Goal: Task Accomplishment & Management: Manage account settings

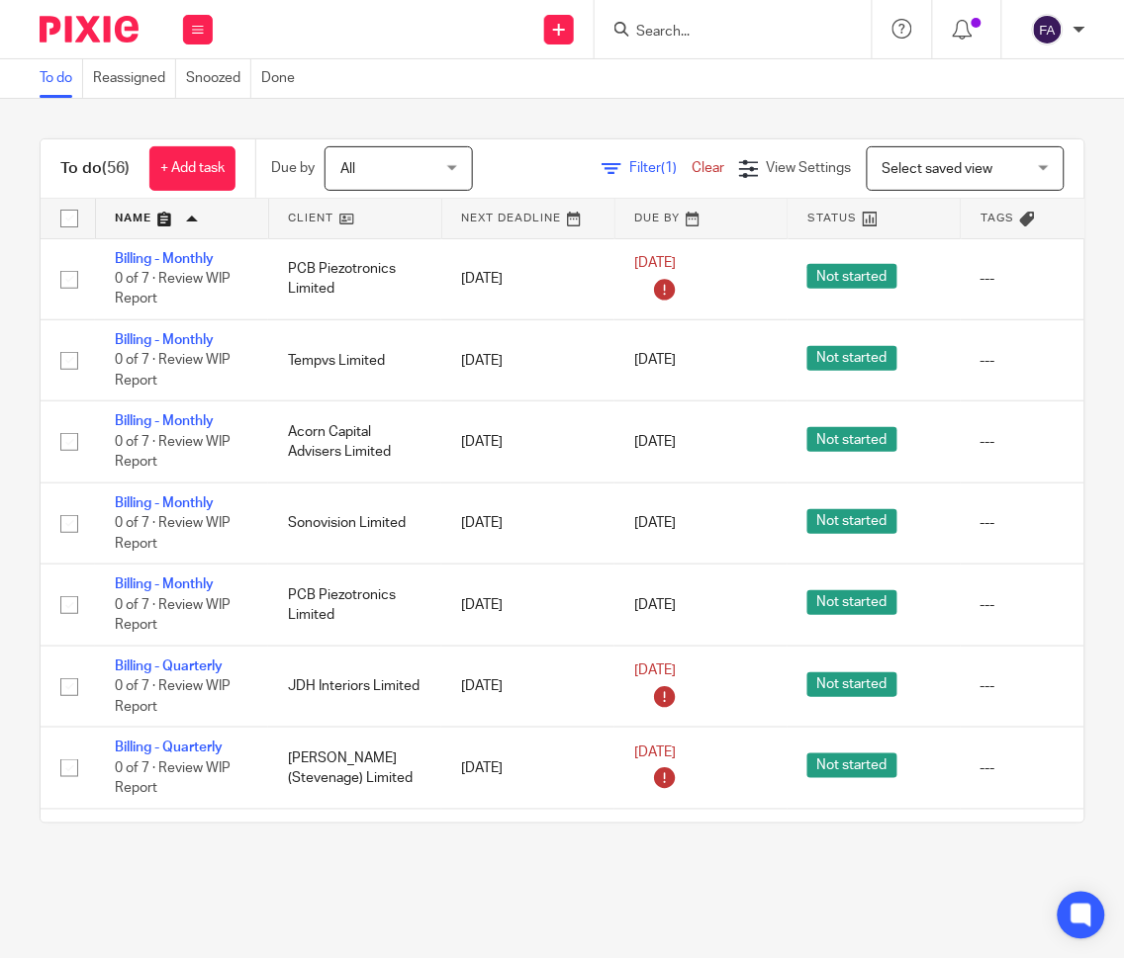
click at [156, 210] on link at bounding box center [182, 219] width 172 height 40
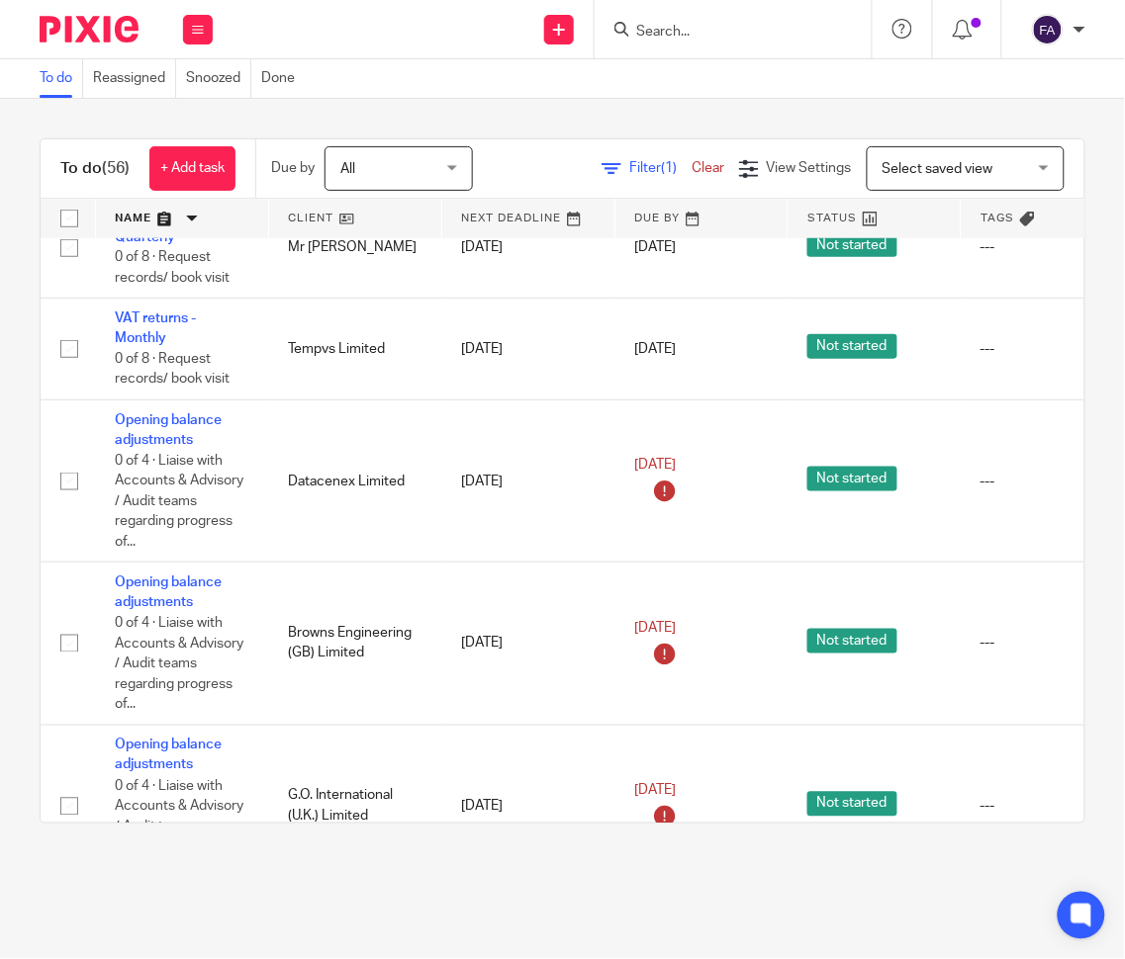
scroll to position [659, 0]
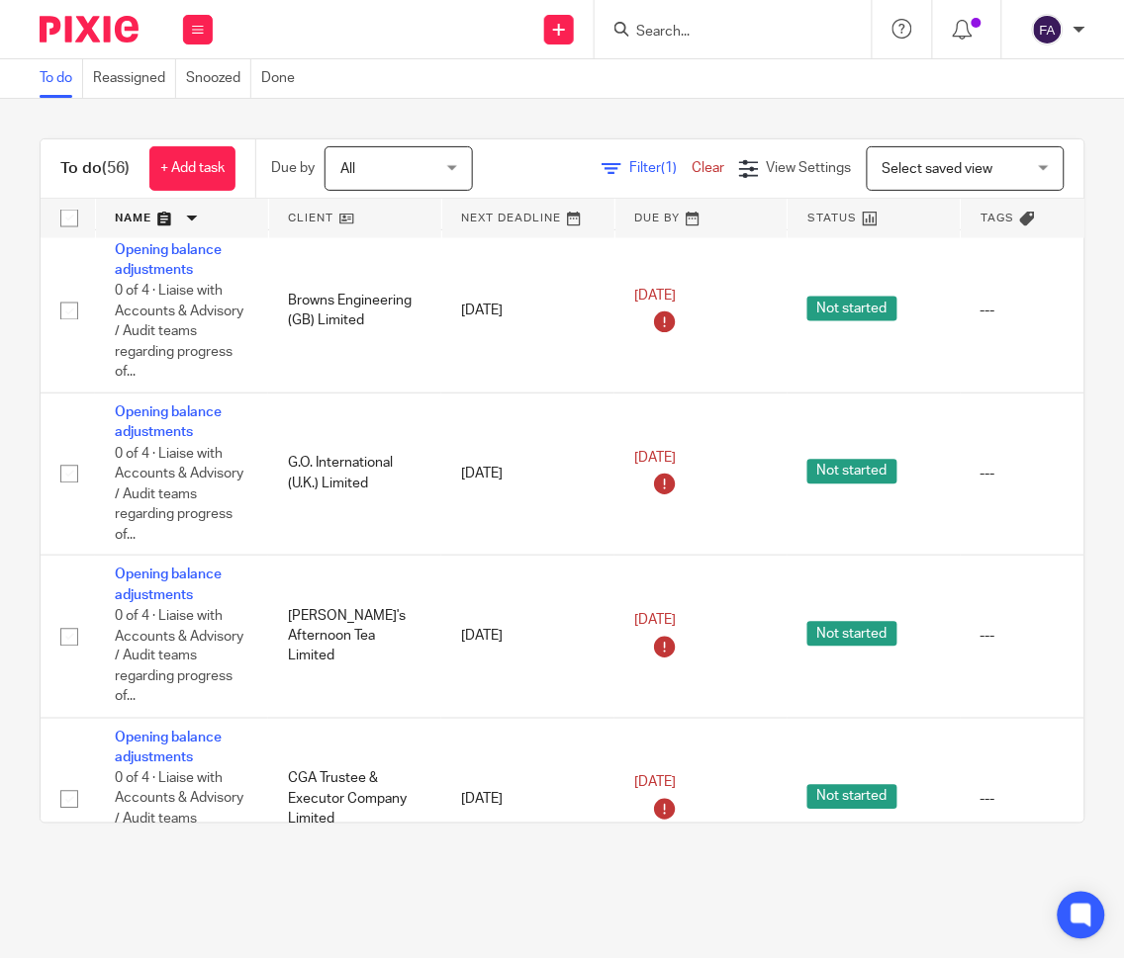
click at [301, 222] on link at bounding box center [355, 219] width 172 height 40
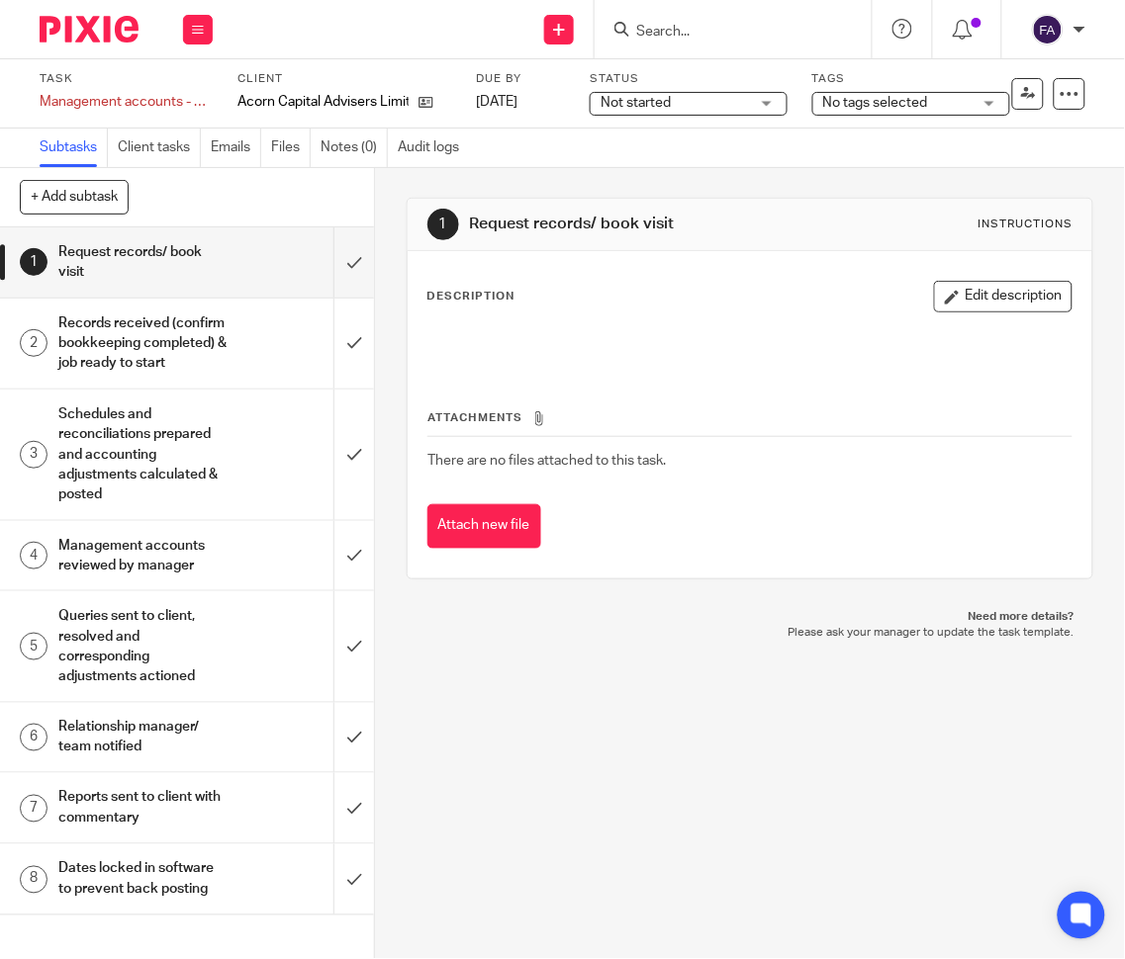
click at [898, 103] on span "No tags selected" at bounding box center [875, 103] width 105 height 14
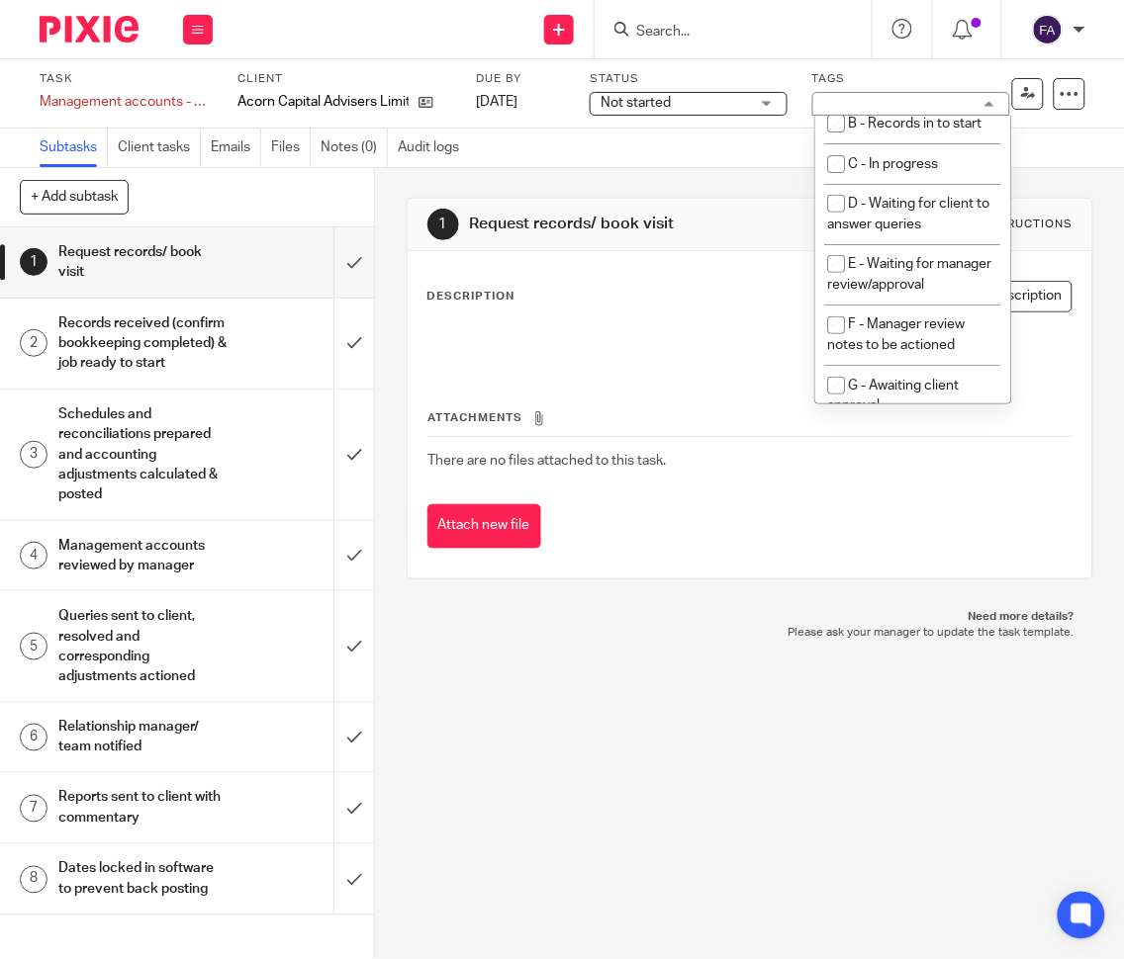
scroll to position [243, 0]
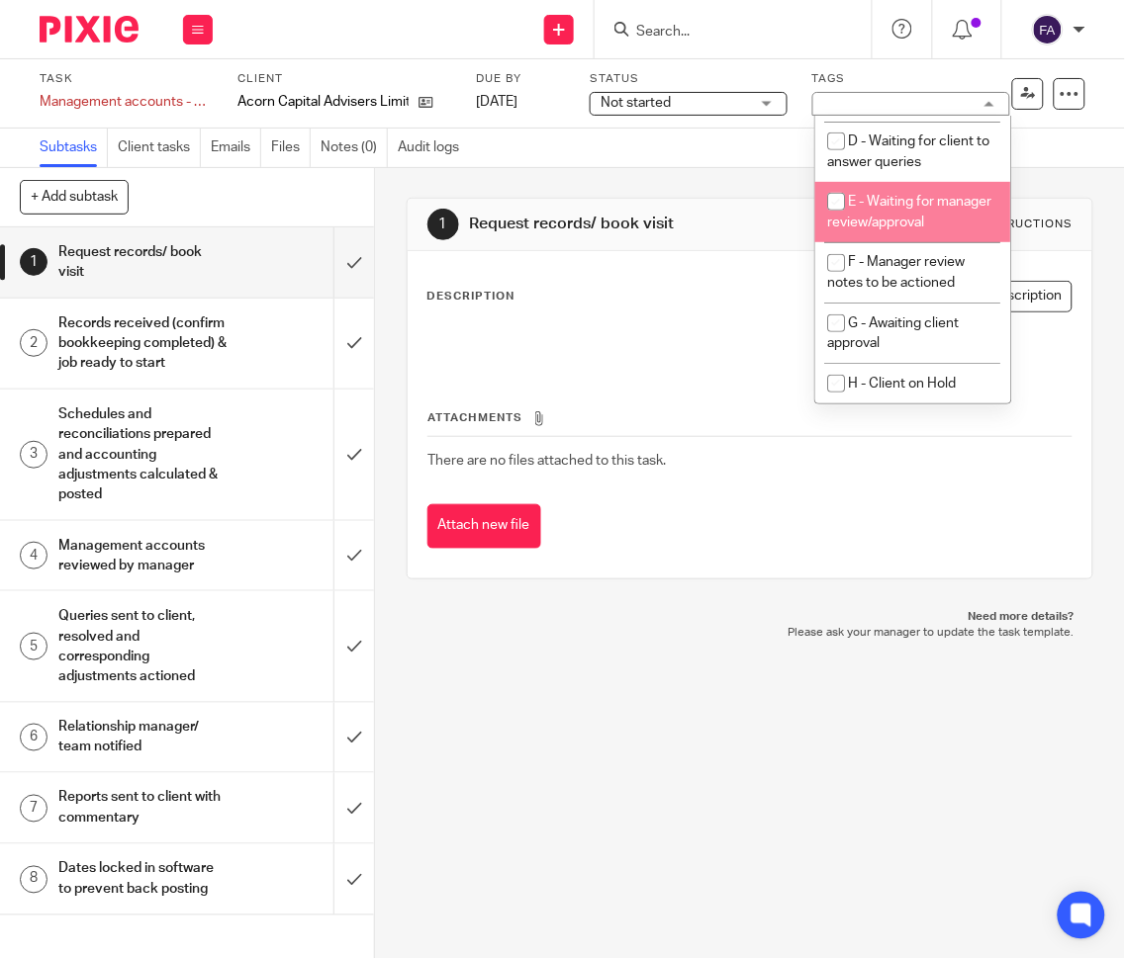
click at [892, 213] on span "E - Waiting for manager review/approval" at bounding box center [910, 212] width 164 height 35
checkbox input "true"
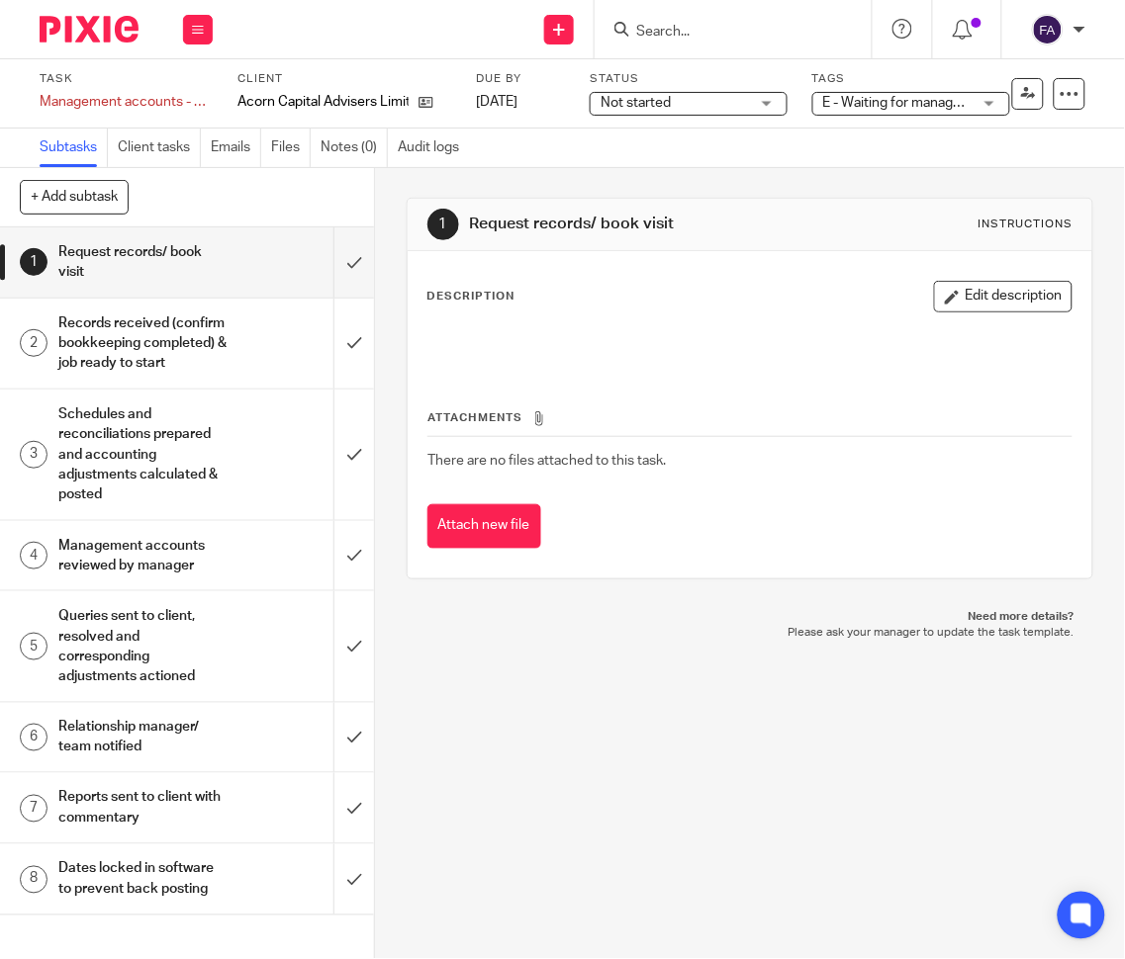
click at [744, 170] on div "1 Request records/ book visit Instructions Description Edit description Attachm…" at bounding box center [749, 388] width 687 height 441
click at [1021, 96] on icon at bounding box center [1028, 93] width 15 height 15
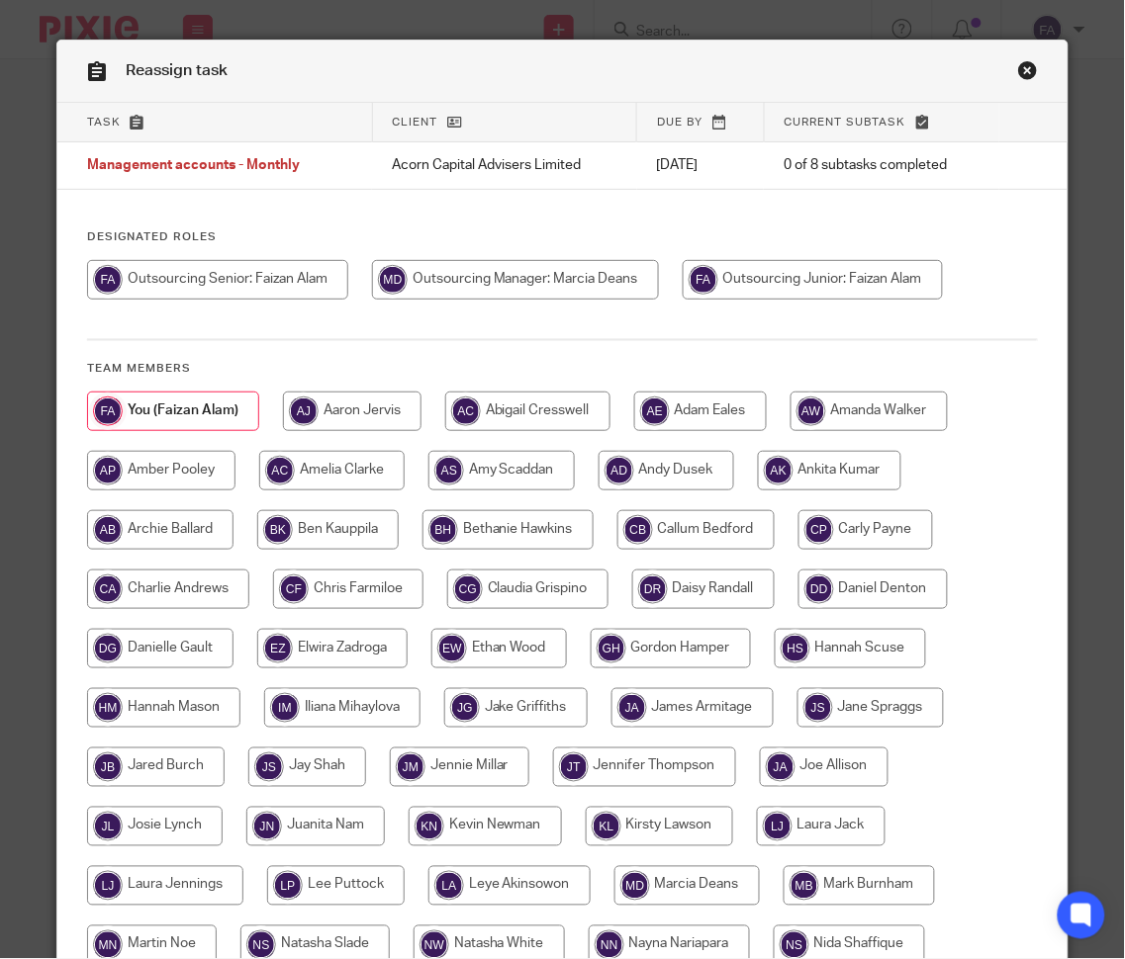
click at [297, 281] on input "radio" at bounding box center [217, 280] width 261 height 40
radio input "true"
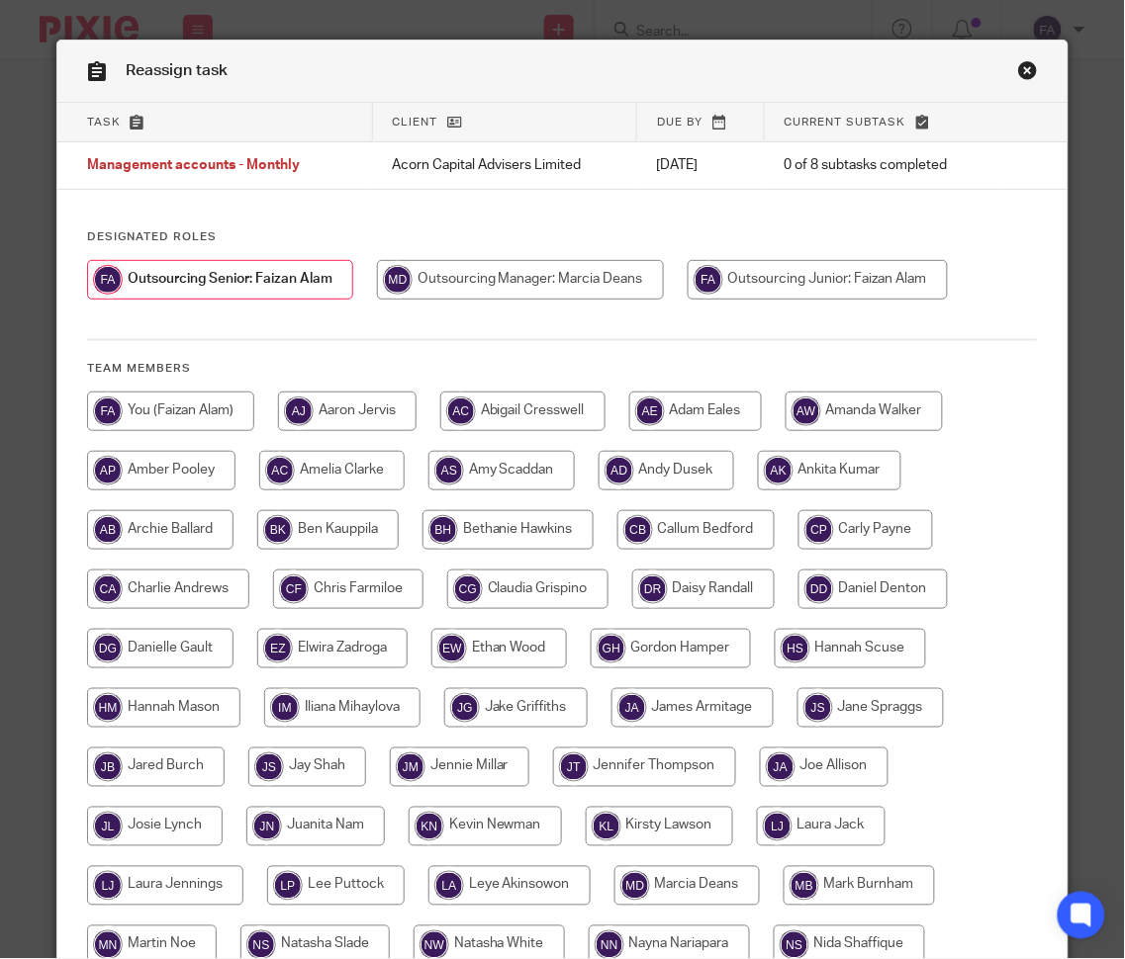
click at [552, 278] on input "radio" at bounding box center [520, 280] width 287 height 40
radio input "true"
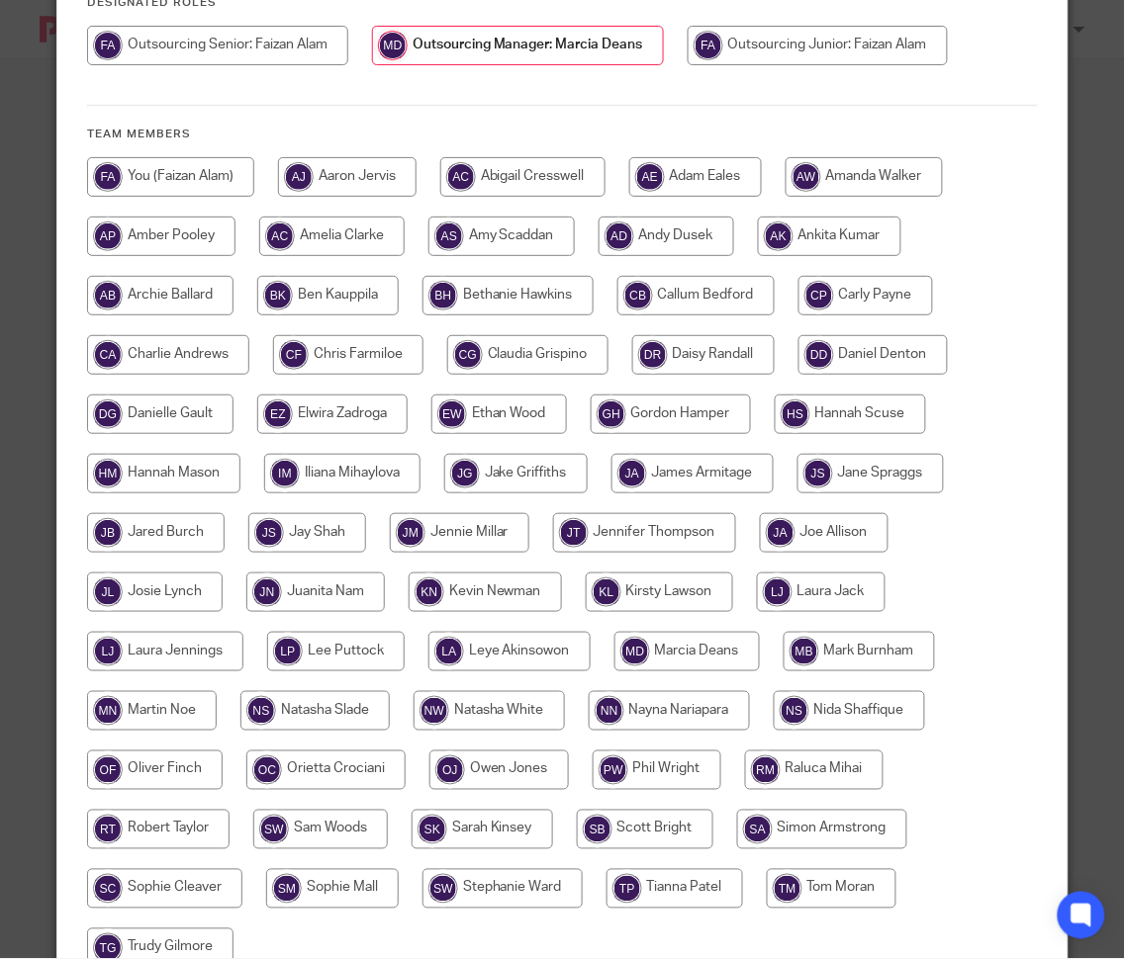
scroll to position [388, 0]
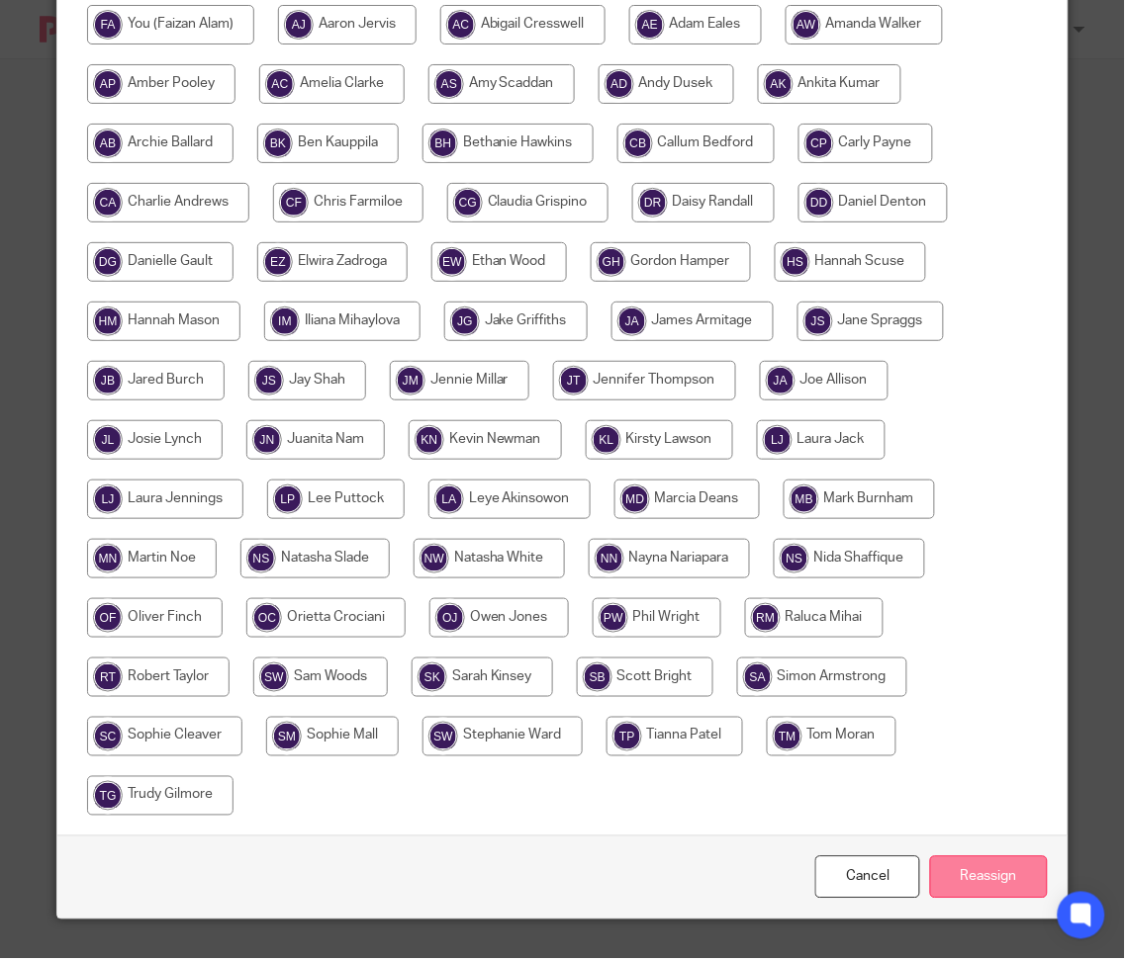
click at [1003, 890] on input "Reassign" at bounding box center [989, 878] width 118 height 43
